Goal: Transaction & Acquisition: Book appointment/travel/reservation

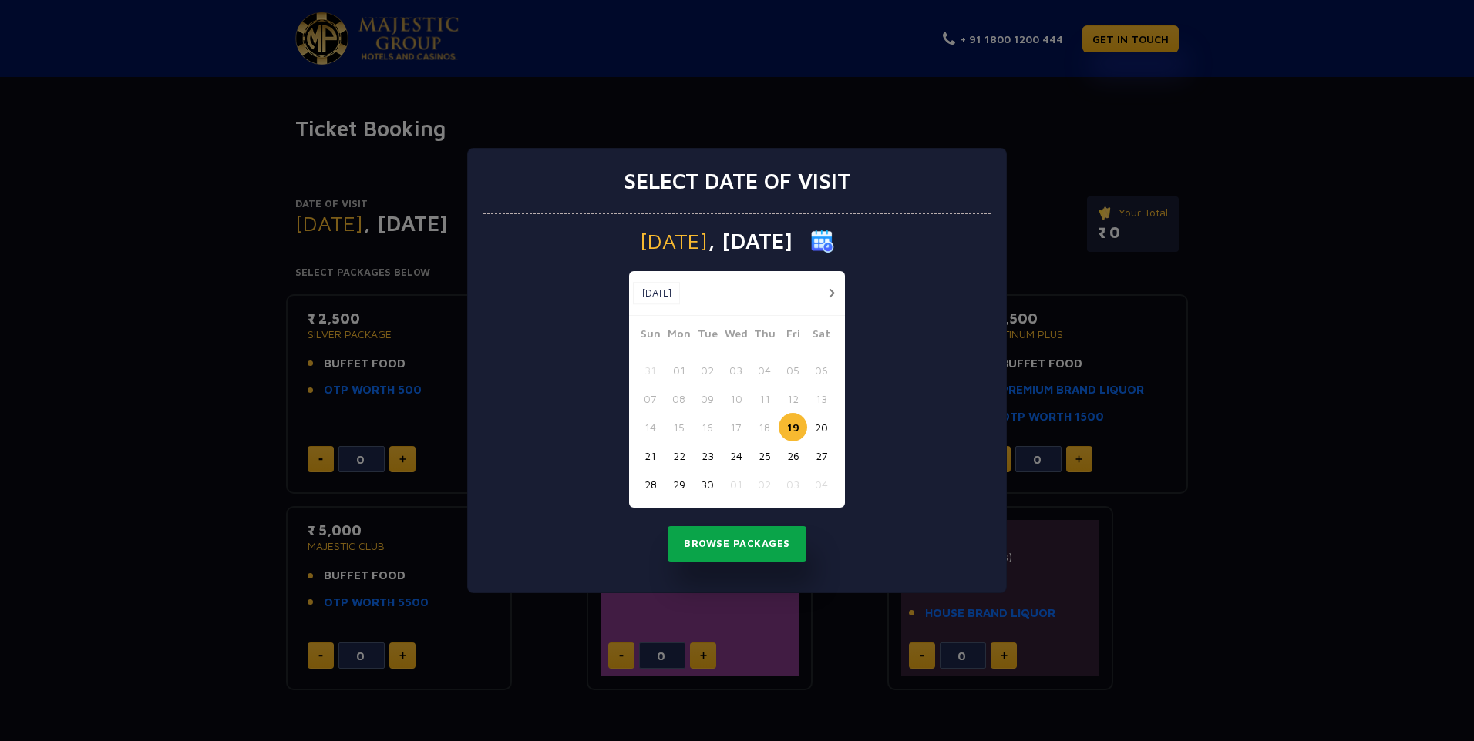
click at [750, 543] on button "Browse Packages" at bounding box center [736, 543] width 139 height 35
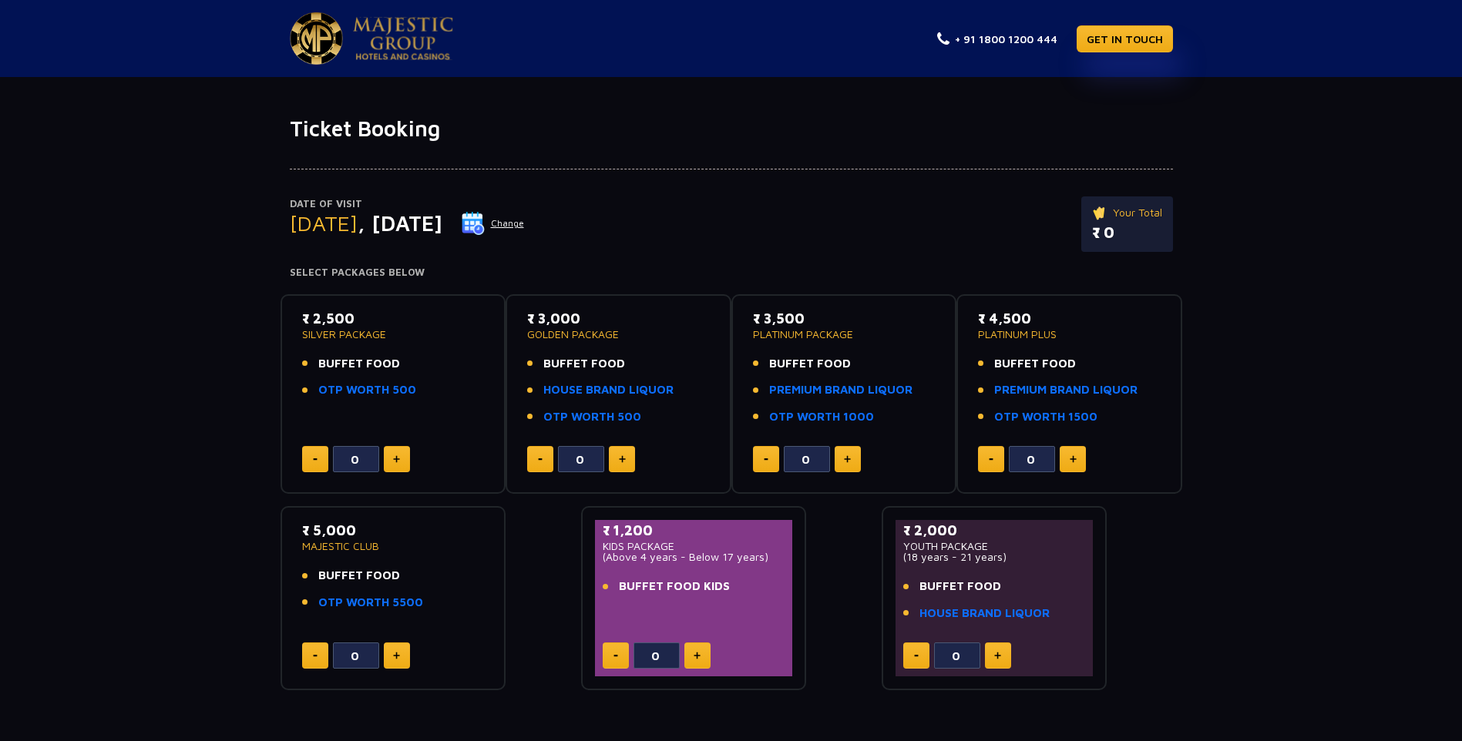
click at [405, 462] on button at bounding box center [397, 459] width 26 height 26
type input "1"
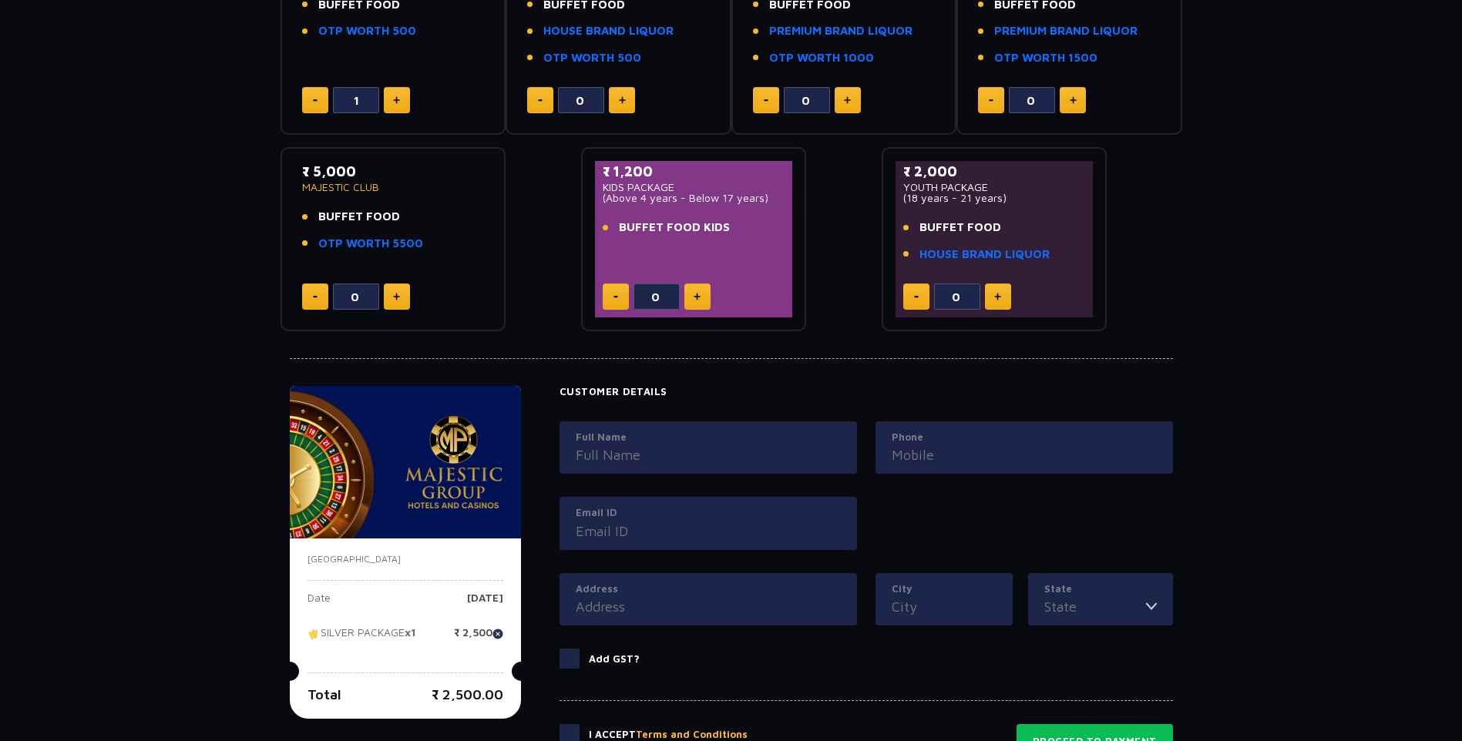
scroll to position [462, 0]
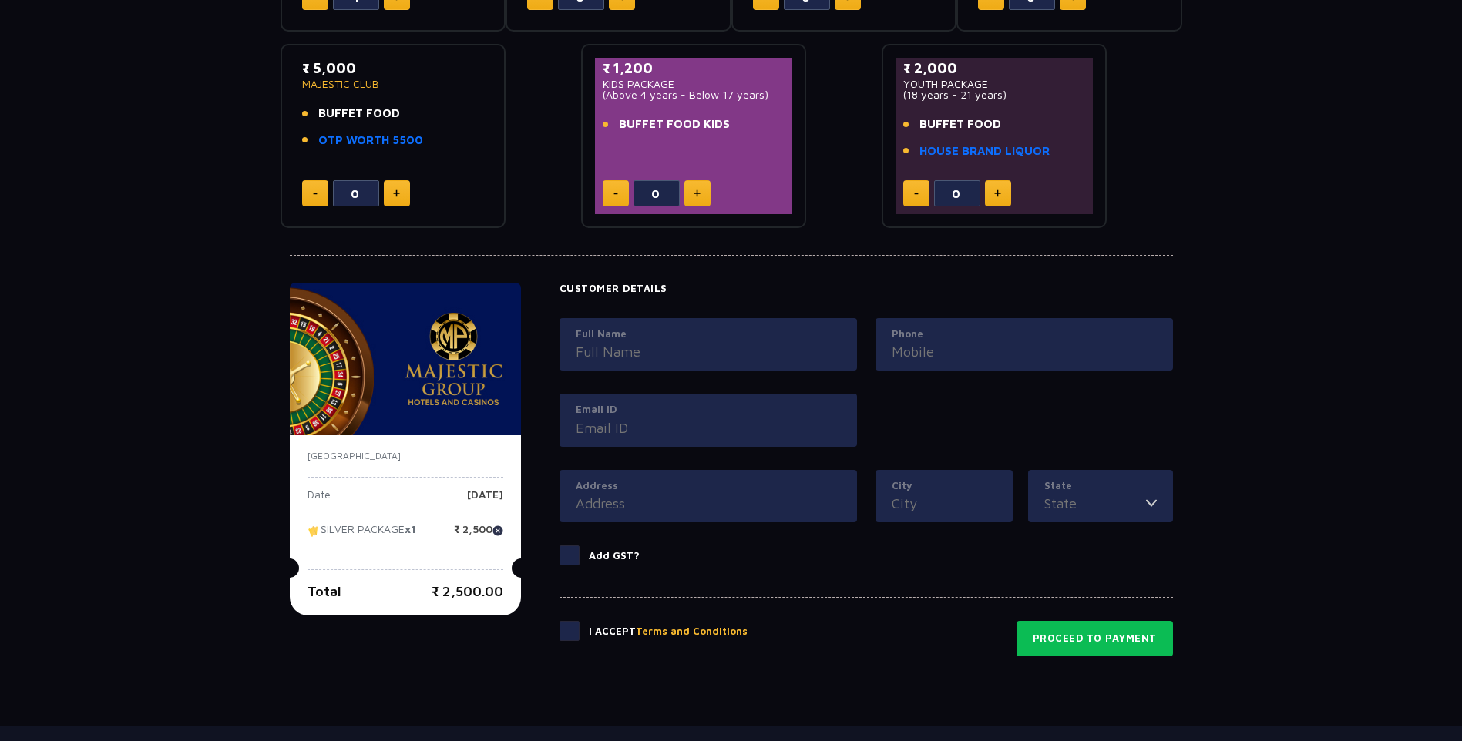
click at [564, 550] on span at bounding box center [570, 556] width 20 height 20
click at [0, 0] on input "Add GST?" at bounding box center [0, 0] width 0 height 0
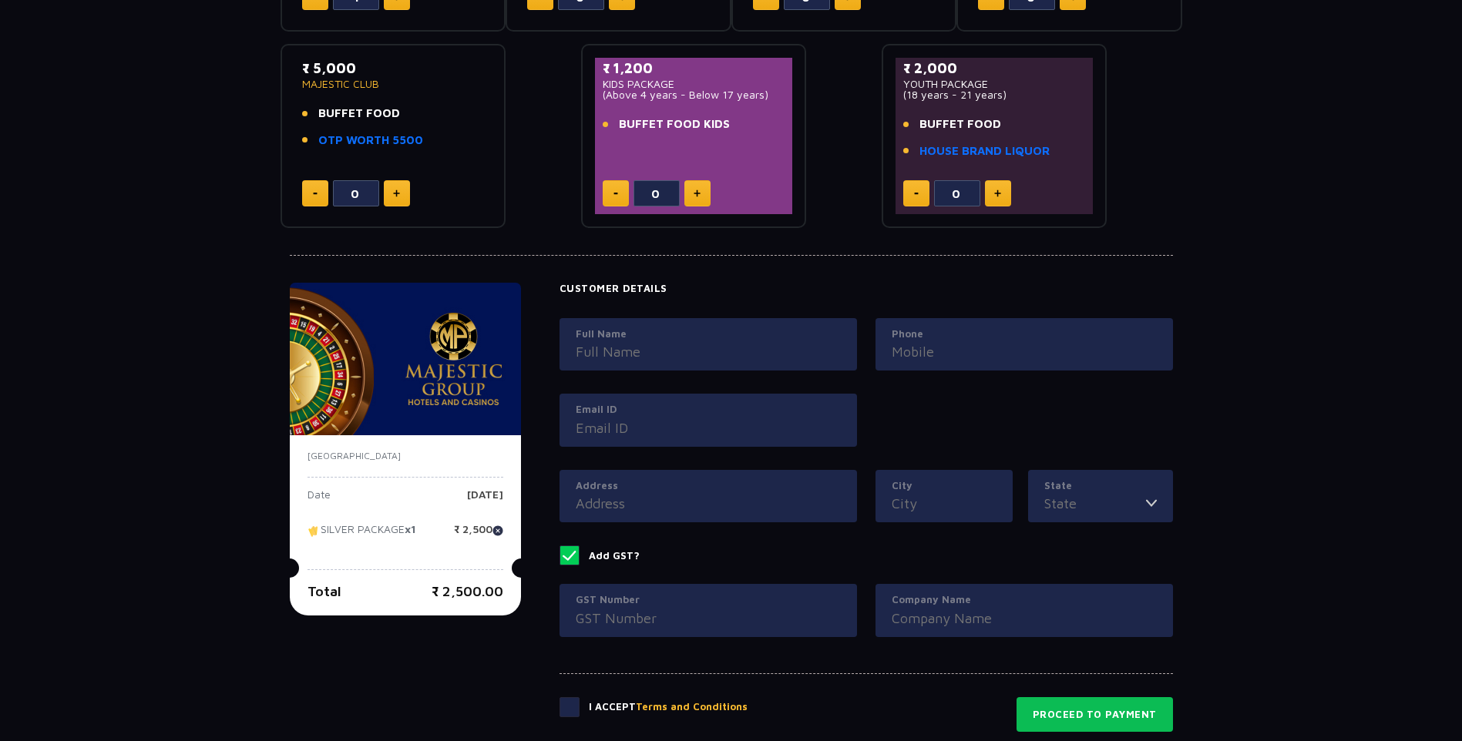
click at [564, 550] on span at bounding box center [570, 556] width 20 height 20
click at [0, 0] on input "Add GST?" at bounding box center [0, 0] width 0 height 0
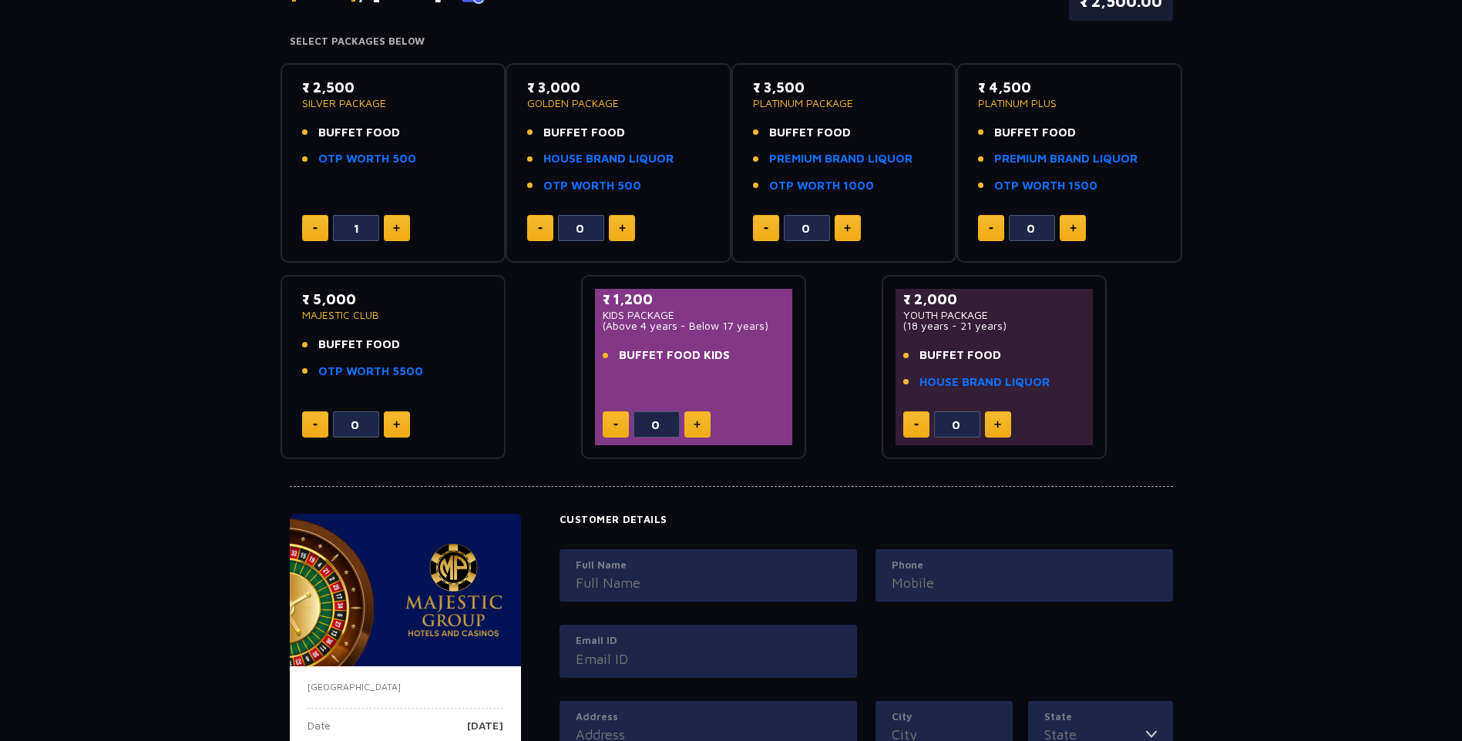
scroll to position [563, 0]
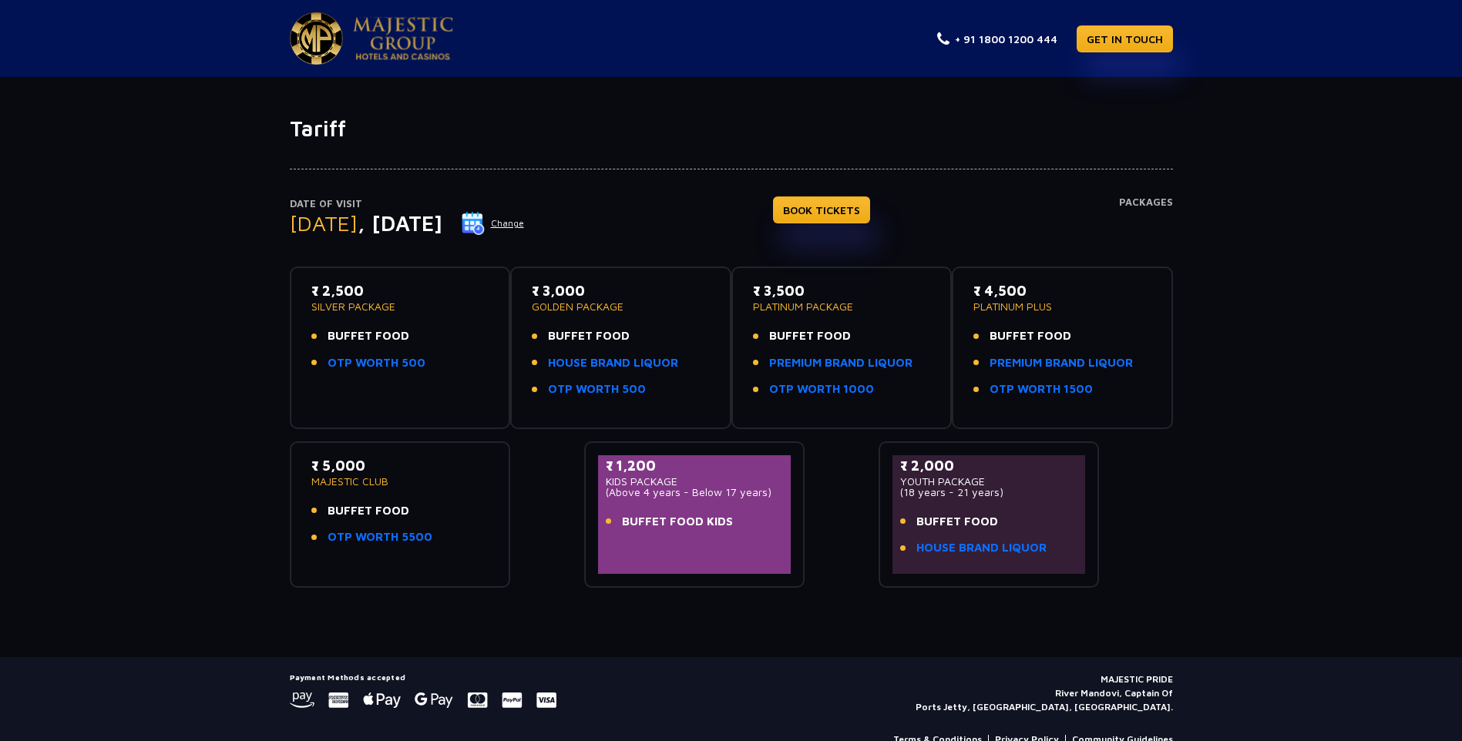
click at [324, 121] on h1 "Tariff" at bounding box center [731, 129] width 883 height 26
click at [354, 45] on img at bounding box center [403, 38] width 100 height 43
